Goal: Learn about a topic

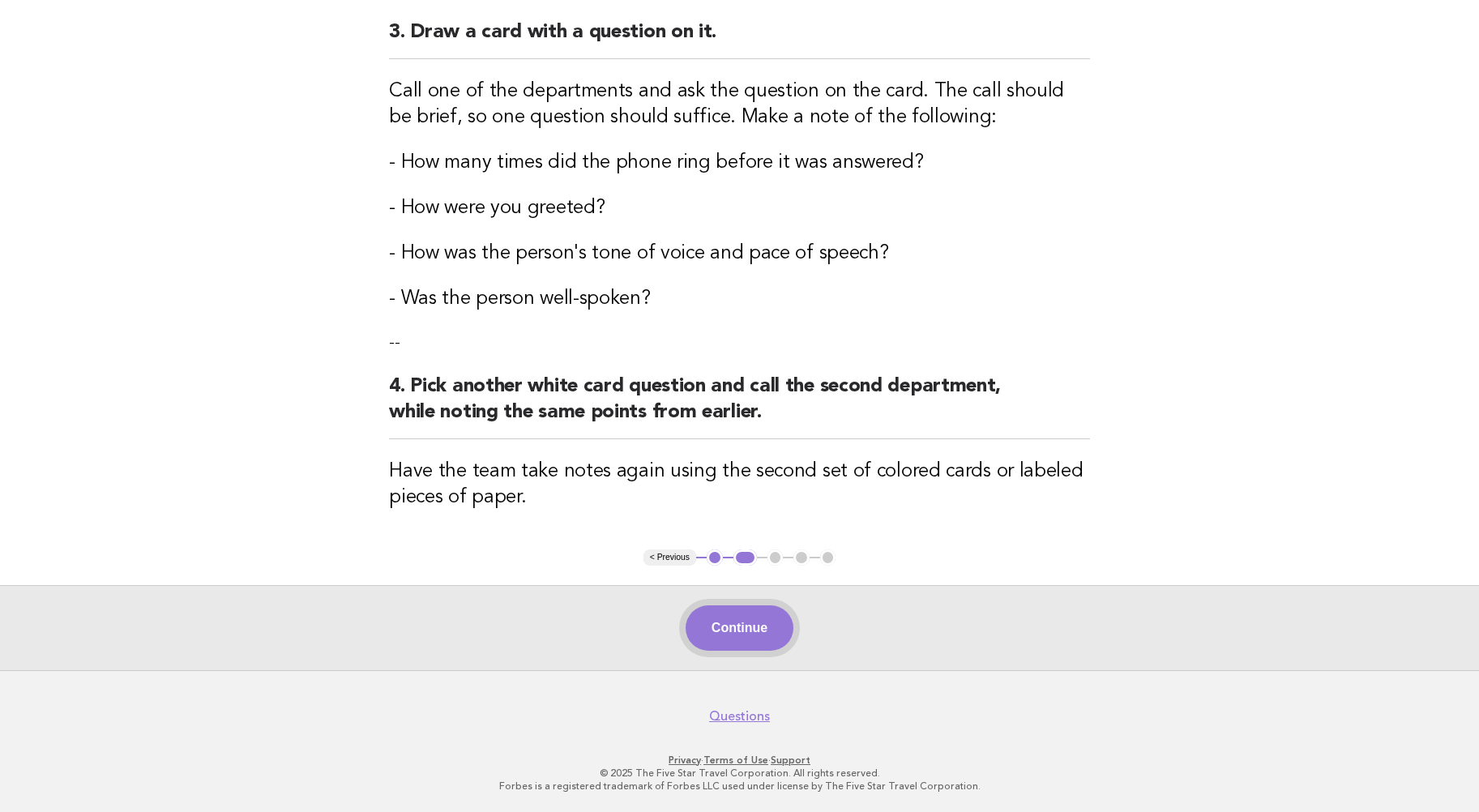
click at [743, 619] on button "Continue" at bounding box center [739, 628] width 108 height 46
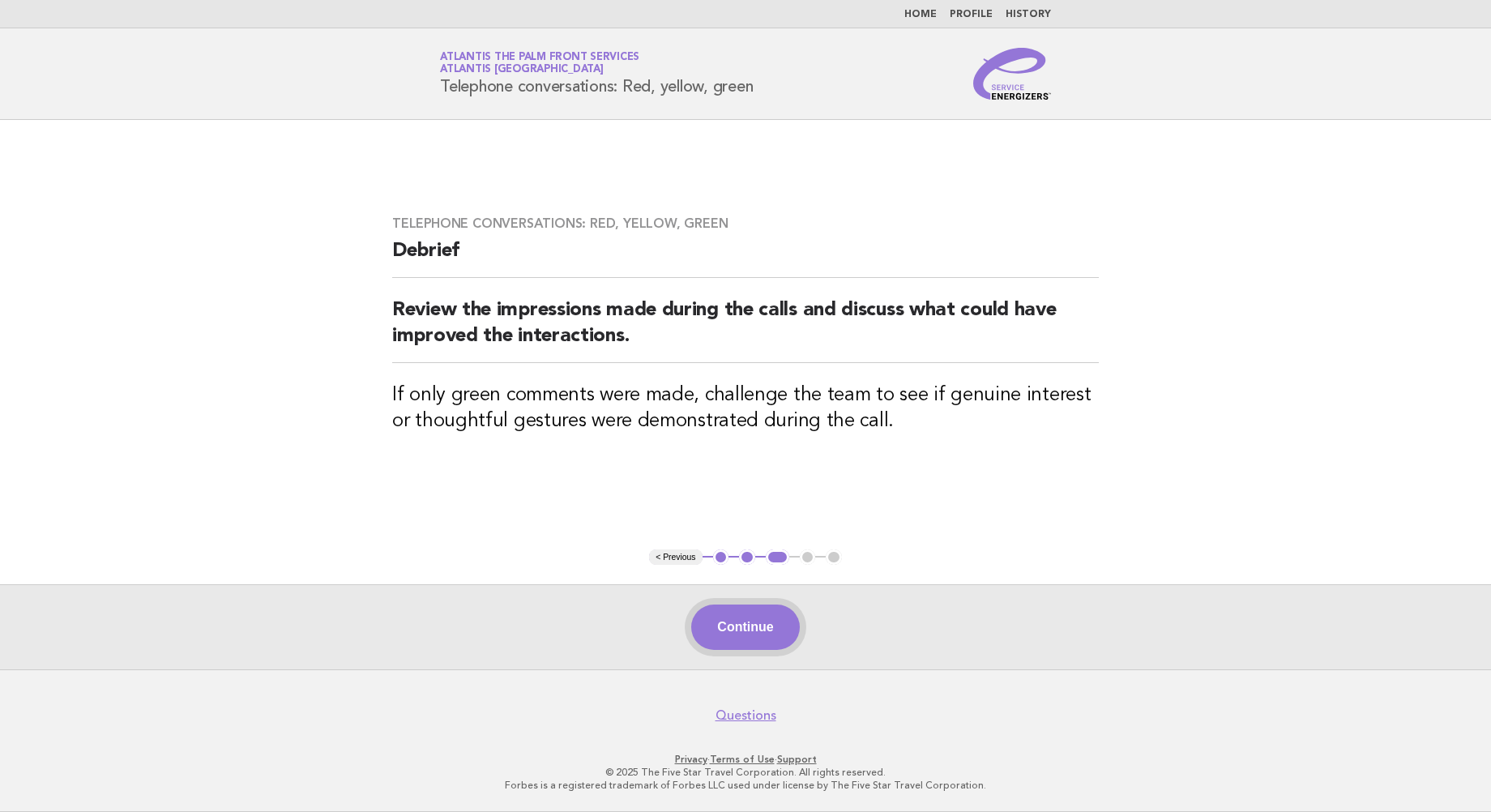
click at [756, 624] on button "Continue" at bounding box center [745, 627] width 108 height 46
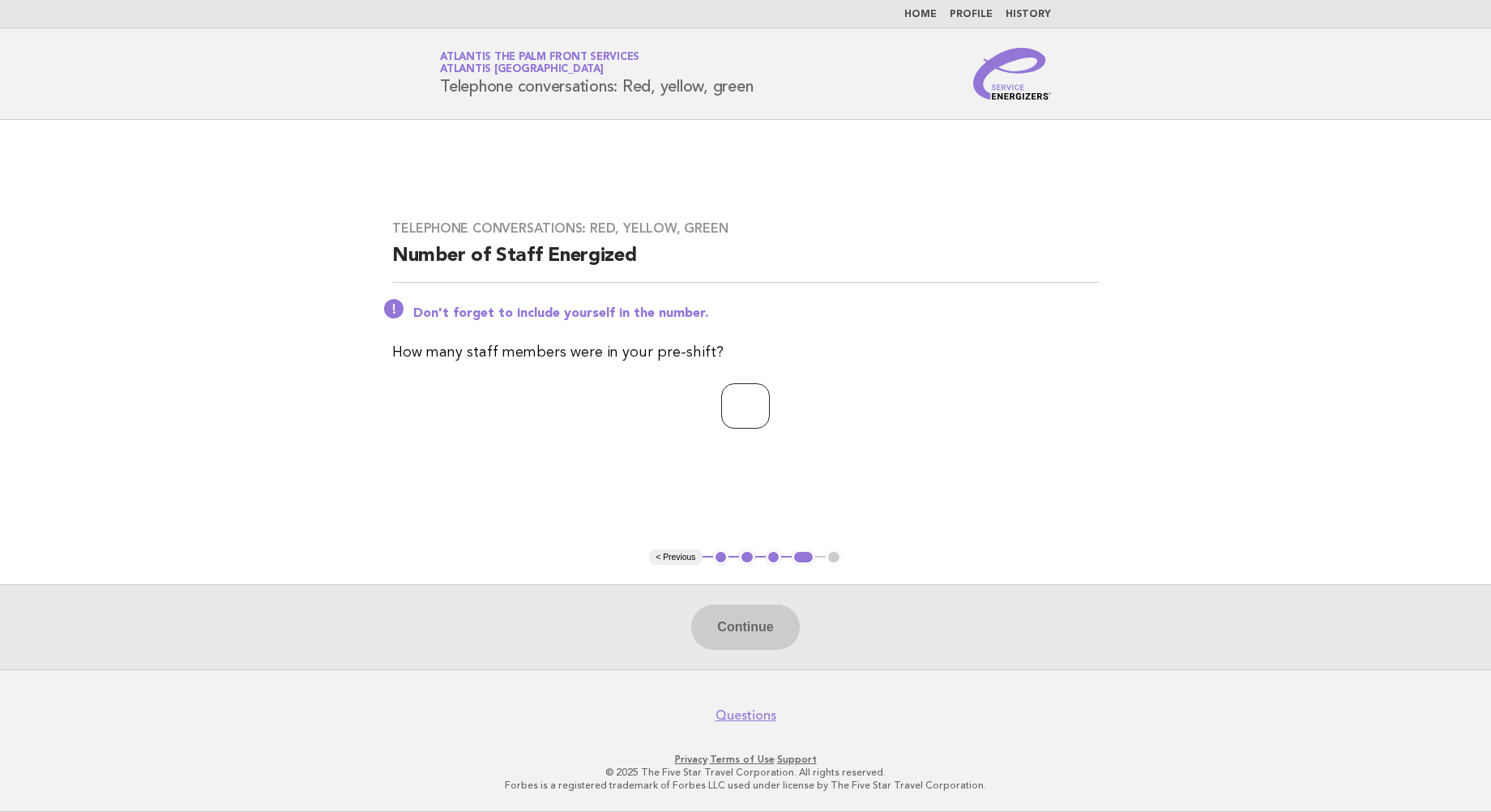
click at [740, 404] on input "number" at bounding box center [746, 406] width 49 height 46
type input "*"
click at [739, 618] on button "Continue" at bounding box center [745, 627] width 108 height 46
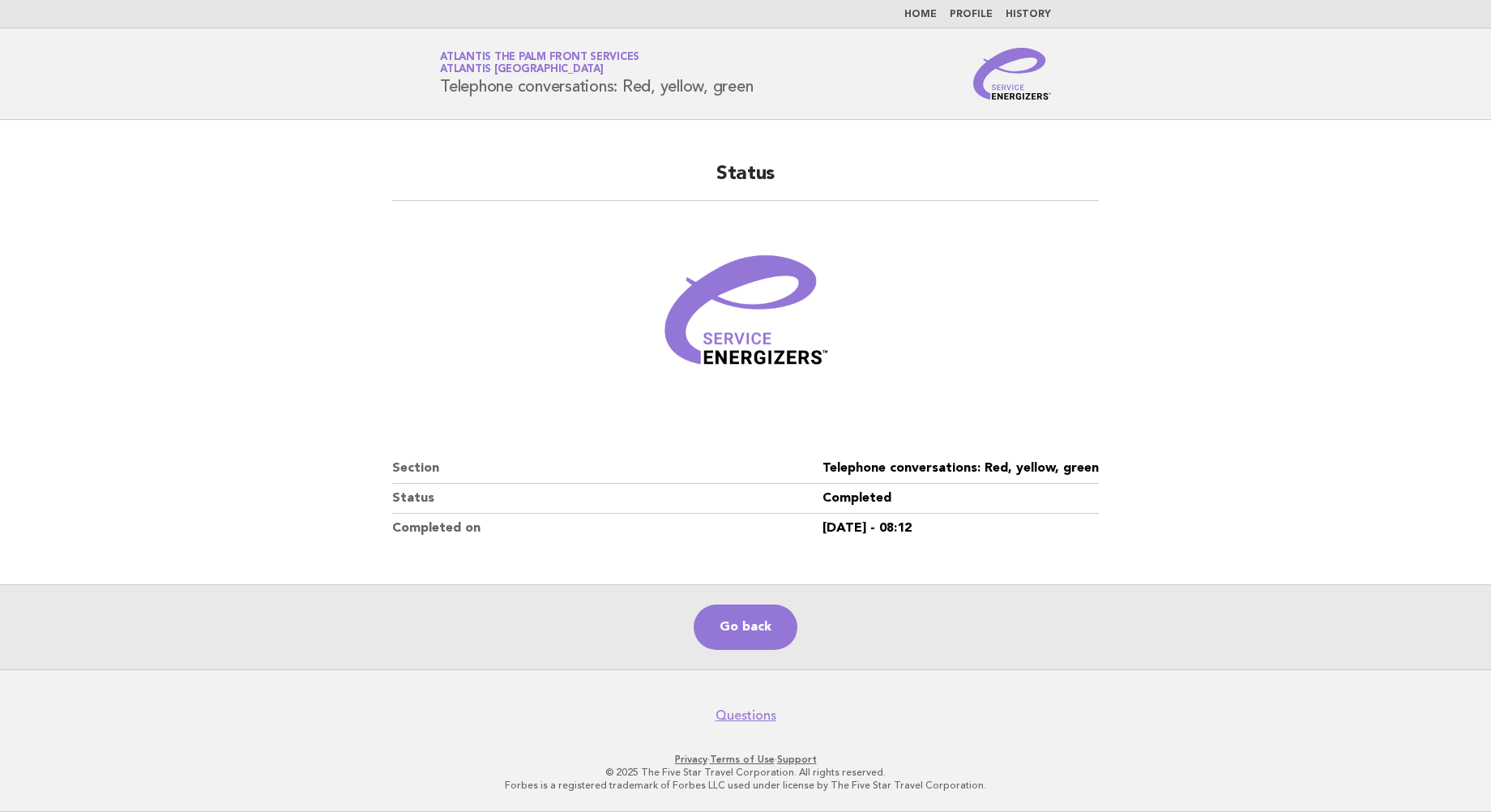
click at [188, 223] on main "Status Section Telephone conversations: Red, yellow, green Status Completed Com…" at bounding box center [746, 395] width 1491 height 550
